Goal: Find specific fact: Find specific fact

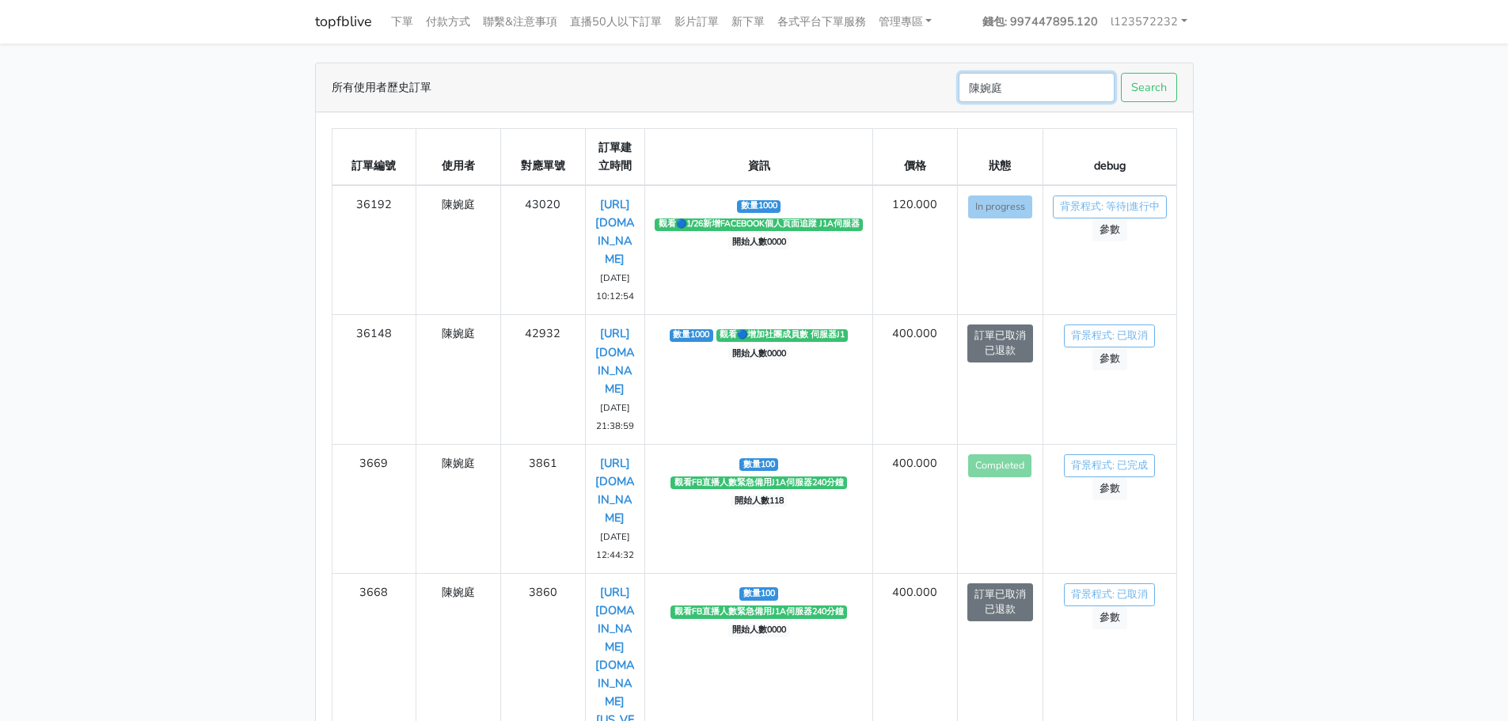
click at [1028, 80] on input "陳婉庭" at bounding box center [1037, 87] width 156 height 29
type input "36048"
click at [1121, 73] on button "Search" at bounding box center [1149, 87] width 56 height 29
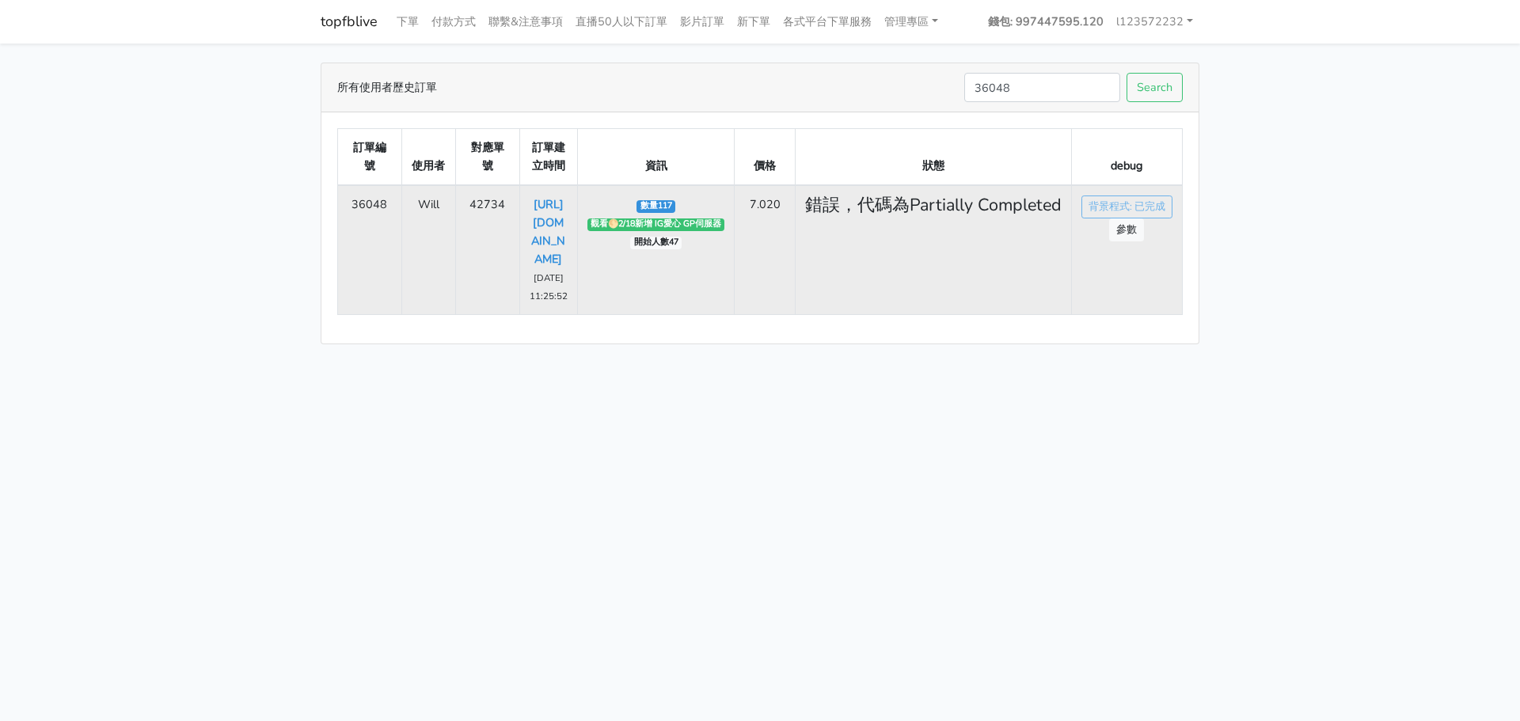
drag, startPoint x: 529, startPoint y: 202, endPoint x: 568, endPoint y: 420, distance: 222.0
click at [568, 315] on td "[URL][DOMAIN_NAME] [DATE] 11:25:52" at bounding box center [548, 250] width 58 height 130
copy link "[URL][DOMAIN_NAME]"
